Goal: Information Seeking & Learning: Learn about a topic

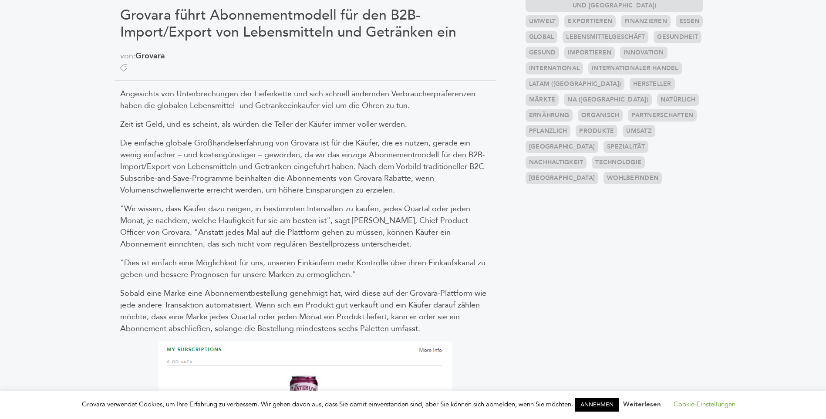
scroll to position [305, 0]
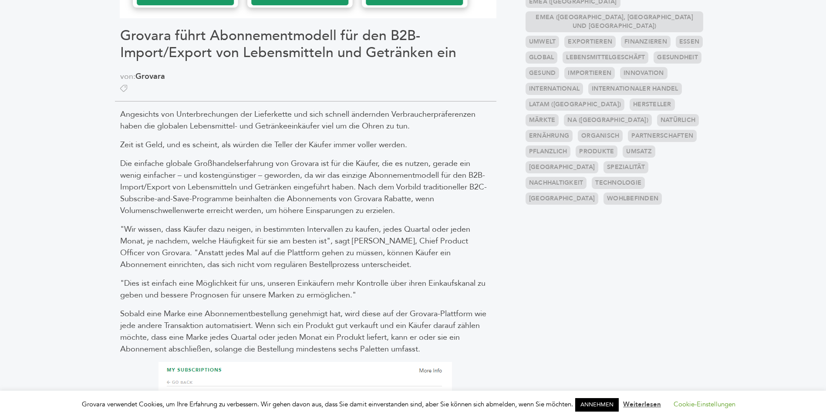
click at [607, 401] on link "ANNEHMEN" at bounding box center [597, 405] width 44 height 14
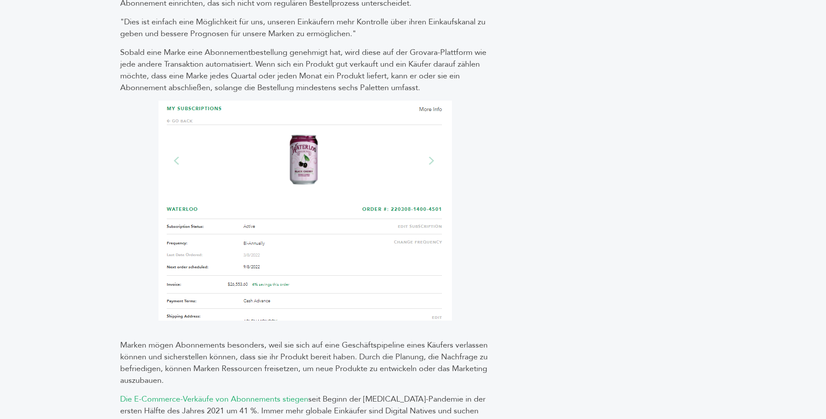
scroll to position [610, 0]
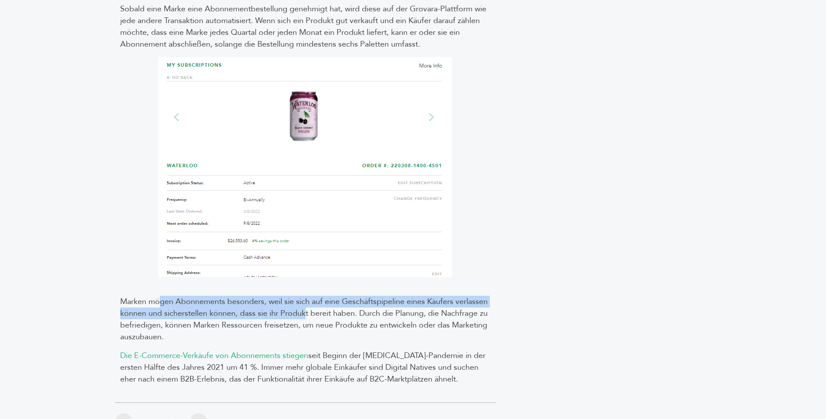
drag, startPoint x: 156, startPoint y: 300, endPoint x: 302, endPoint y: 307, distance: 145.7
click at [302, 307] on span "Marken mögen Abonnements besonders, weil sie sich auf eine Geschäftspipeline ei…" at bounding box center [304, 319] width 368 height 46
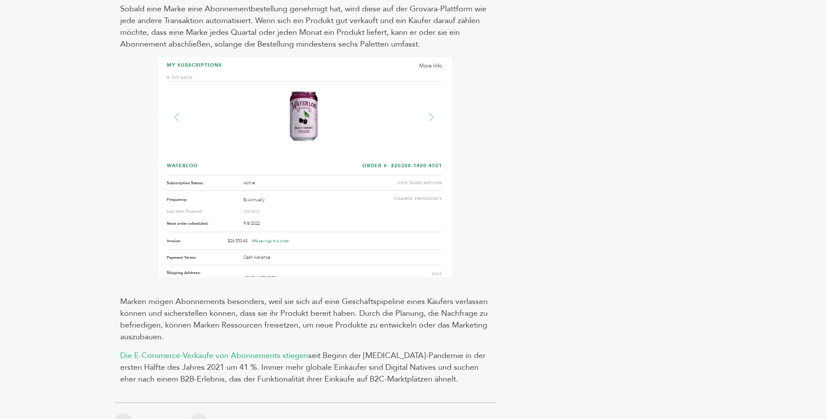
drag, startPoint x: 198, startPoint y: 315, endPoint x: 351, endPoint y: 314, distance: 153.3
click at [351, 314] on span "Marken mögen Abonnements besonders, weil sie sich auf eine Geschäftspipeline ei…" at bounding box center [304, 319] width 368 height 46
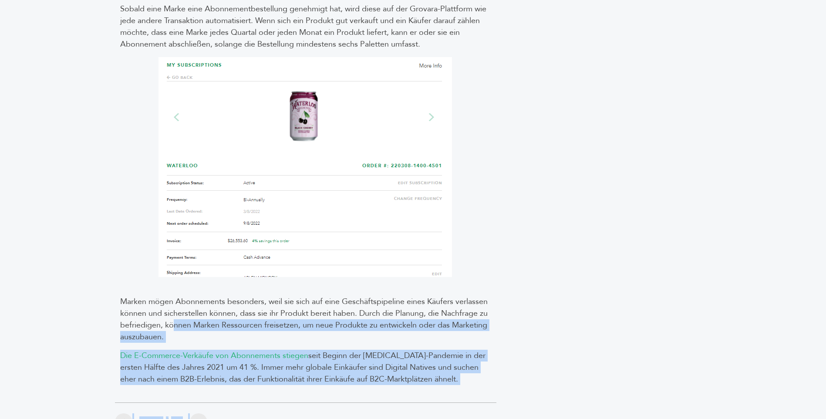
drag, startPoint x: 216, startPoint y: 327, endPoint x: 515, endPoint y: 338, distance: 298.9
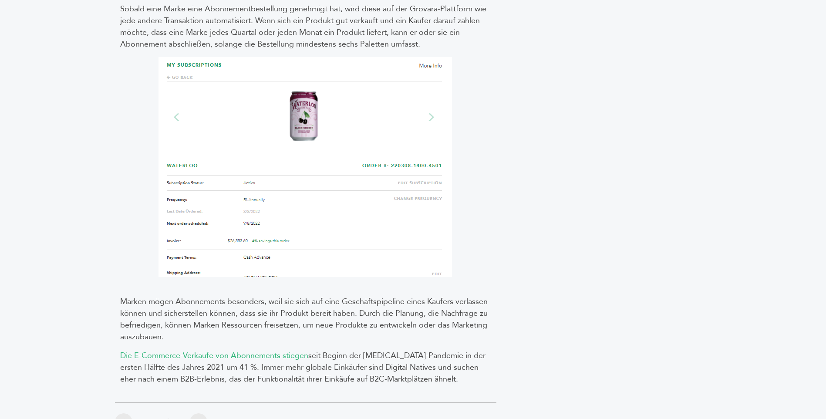
drag, startPoint x: 515, startPoint y: 338, endPoint x: 519, endPoint y: 347, distance: 9.6
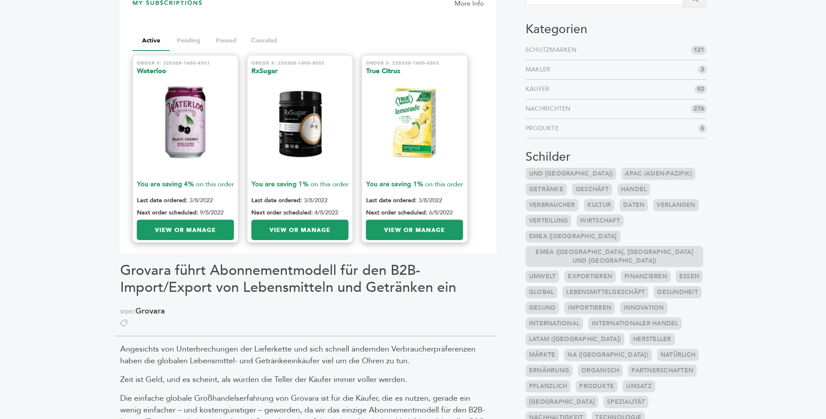
scroll to position [87, 0]
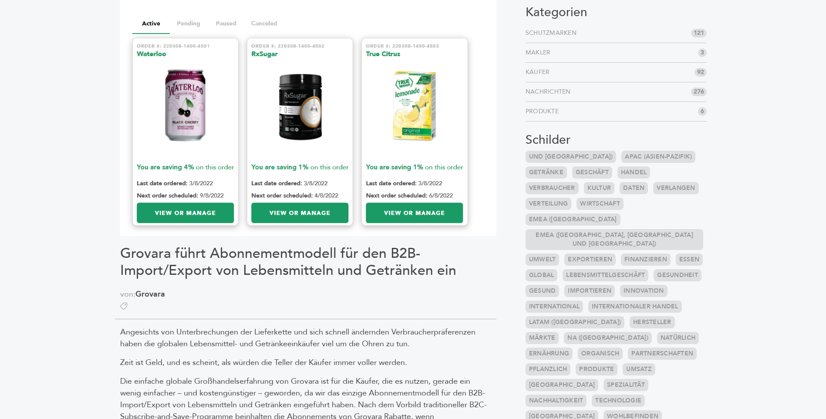
drag, startPoint x: 192, startPoint y: 255, endPoint x: 283, endPoint y: 284, distance: 94.8
click at [195, 255] on h1 "Grovara führt Abonnementmodell für den B2B-Import/Export von Lebensmitteln und …" at bounding box center [305, 262] width 371 height 34
click at [388, 301] on div at bounding box center [305, 306] width 371 height 12
